Goal: Transaction & Acquisition: Purchase product/service

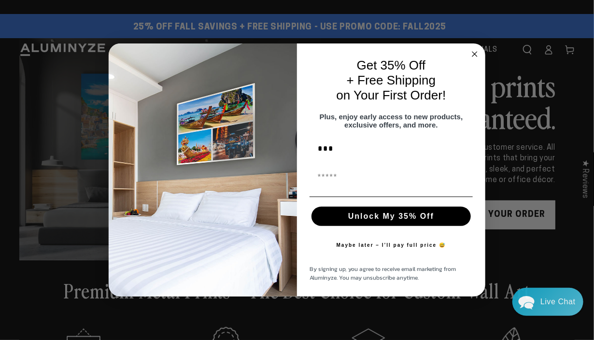
type input "****"
type input "**********"
type input "****"
click at [389, 225] on button "Unlock My 35% Off" at bounding box center [391, 216] width 159 height 19
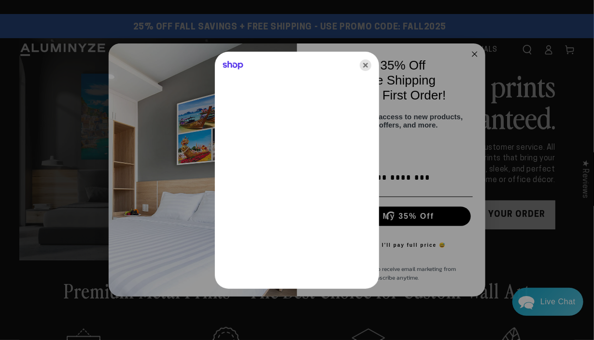
click at [368, 66] on icon "Close" at bounding box center [366, 65] width 12 height 12
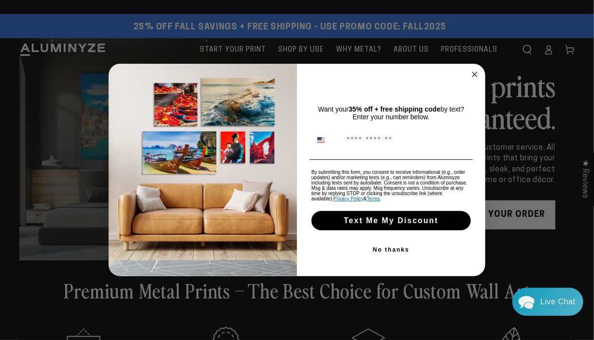
click at [477, 77] on circle "Close dialog" at bounding box center [474, 74] width 11 height 11
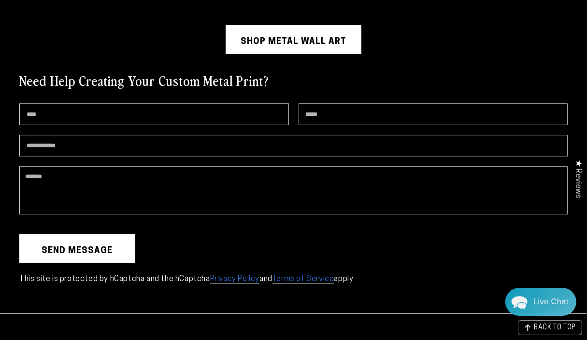
scroll to position [2270, 0]
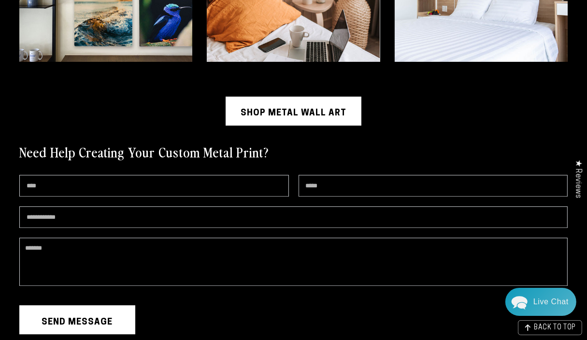
click at [279, 97] on link "Shop Metal Wall Art" at bounding box center [294, 111] width 136 height 29
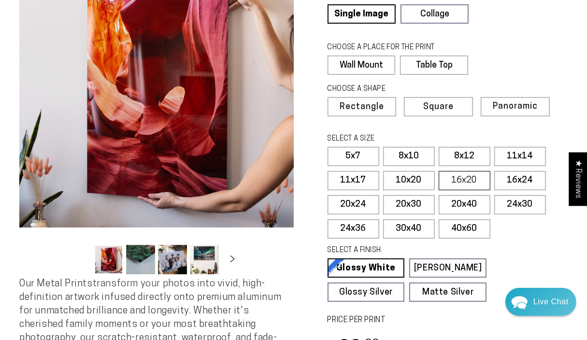
scroll to position [97, 0]
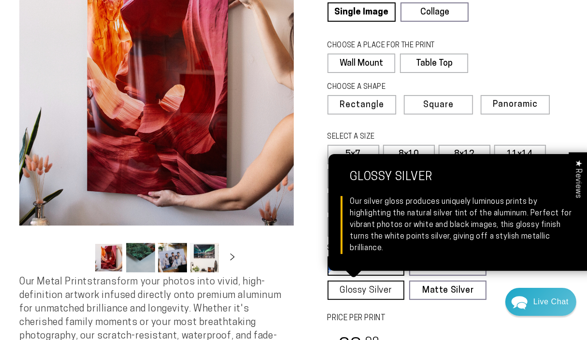
click at [357, 292] on link "Glossy Silver Glossy Silver Our silver gloss produces uniquely luminous prints …" at bounding box center [365, 290] width 77 height 19
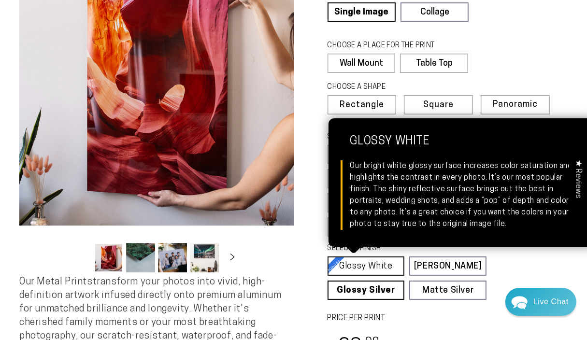
click at [354, 266] on link "Glossy White Glossy White Our bright white glossy surface increases color satur…" at bounding box center [365, 265] width 77 height 19
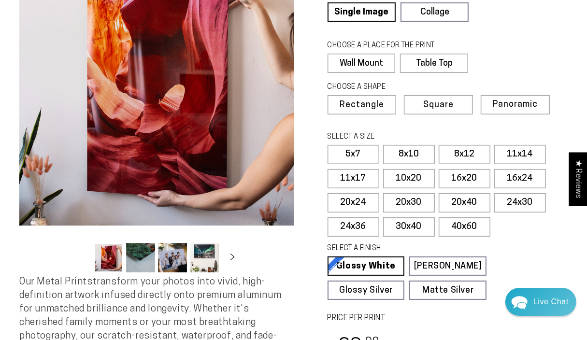
scroll to position [48, 0]
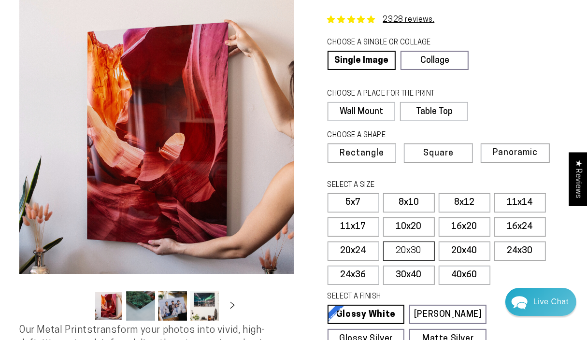
click at [415, 248] on label "20x30" at bounding box center [409, 251] width 52 height 19
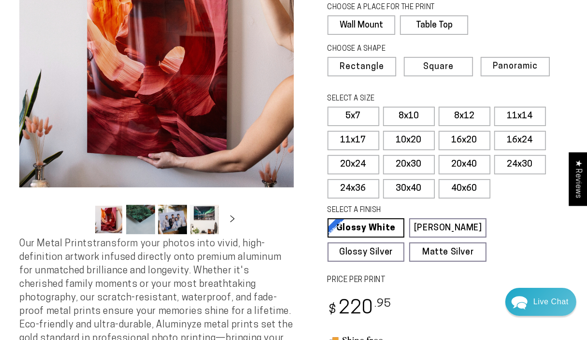
scroll to position [193, 0]
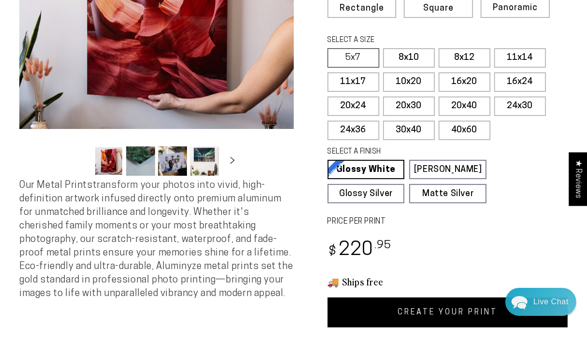
click at [356, 56] on label "5x7" at bounding box center [353, 57] width 52 height 19
click at [403, 55] on label "8x10" at bounding box center [409, 57] width 52 height 19
click at [456, 55] on label "8x12" at bounding box center [465, 57] width 52 height 19
click at [360, 100] on label "20x24" at bounding box center [353, 106] width 52 height 19
